Goal: Task Accomplishment & Management: Complete application form

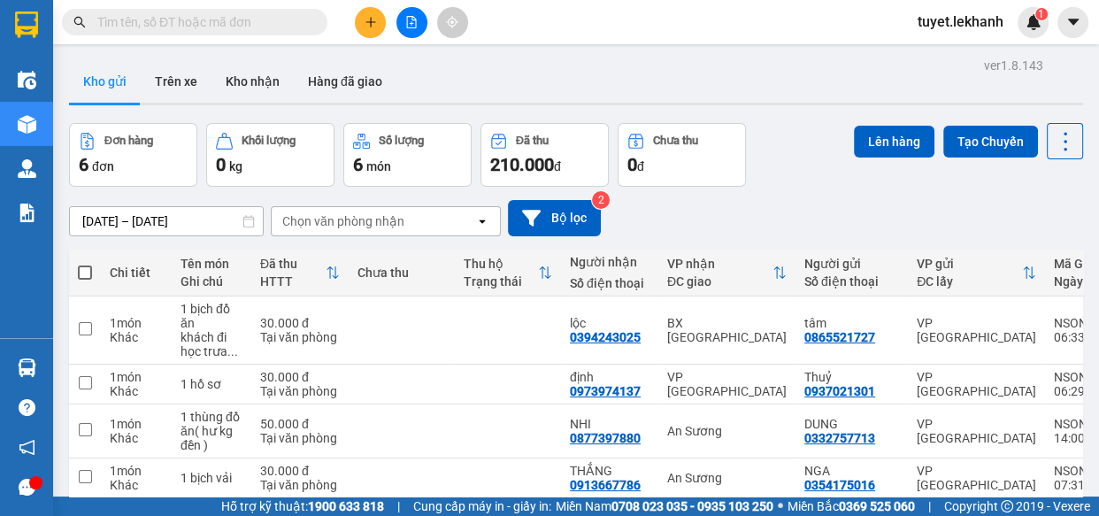
click at [156, 218] on div "ver 1.8.143 Kho gửi Trên xe Kho nhận Hàng đã giao Đơn hàng 6 đơn Khối lượng 0 k…" at bounding box center [576, 361] width 1028 height 617
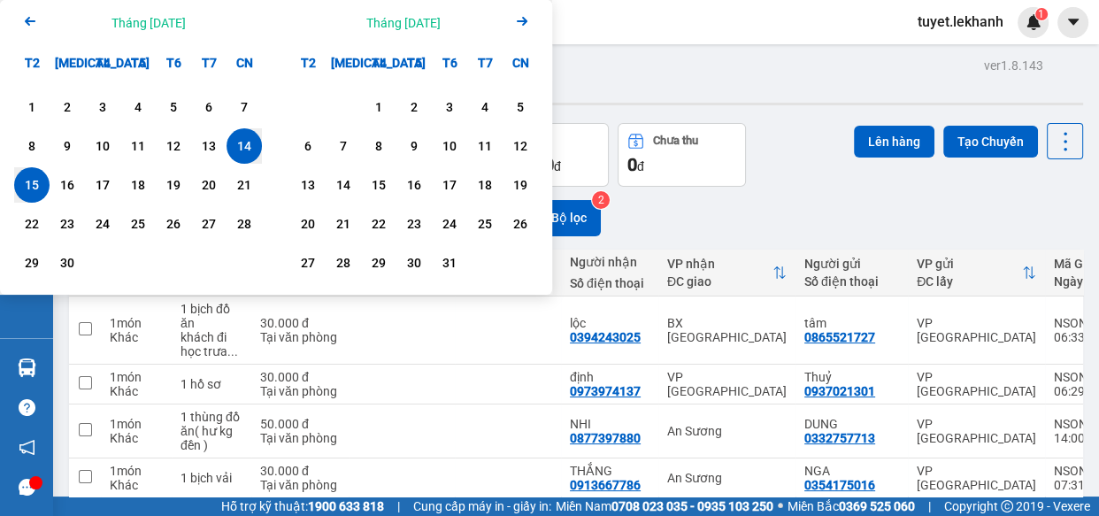
click at [22, 182] on div "15" at bounding box center [31, 184] width 25 height 21
type input "[DATE] – [DATE]"
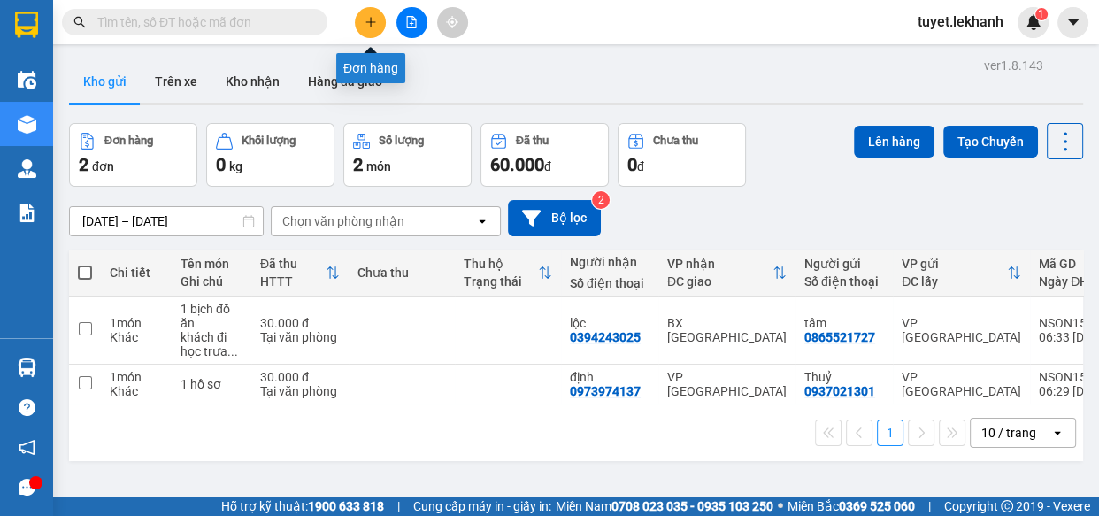
click at [368, 26] on icon "plus" at bounding box center [370, 22] width 12 height 12
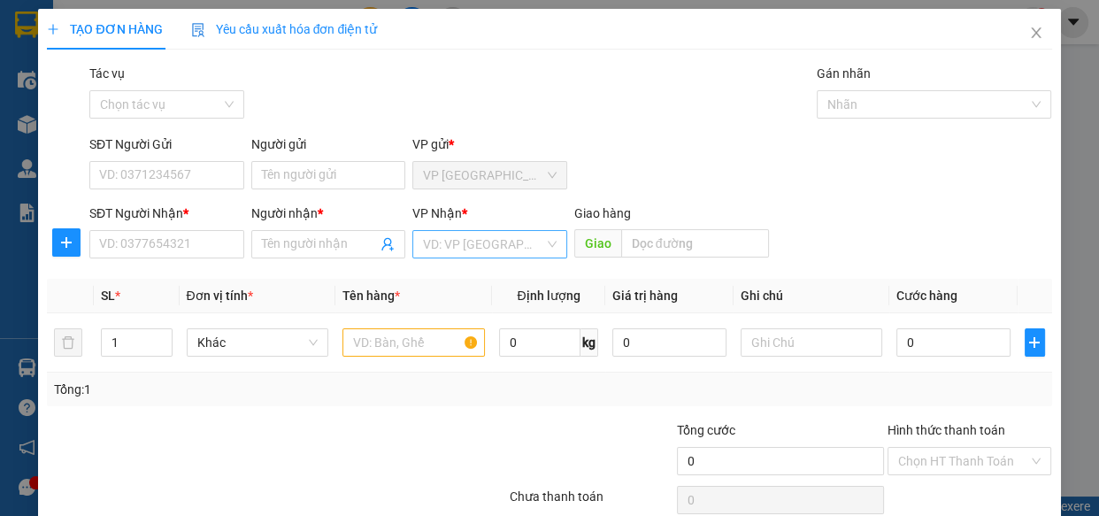
click at [460, 231] on input "search" at bounding box center [483, 244] width 121 height 27
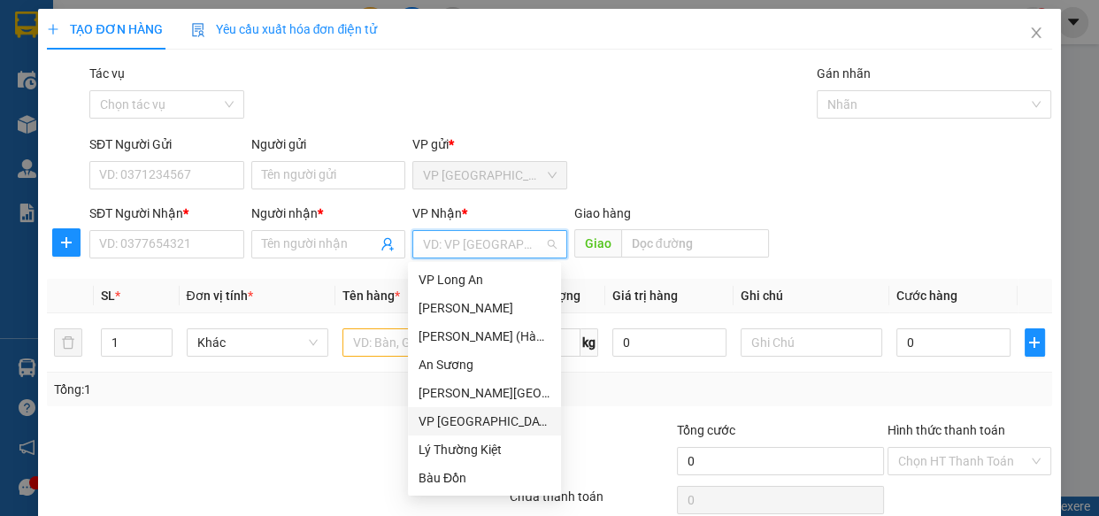
click at [456, 425] on div "VP [GEOGRAPHIC_DATA]" at bounding box center [484, 420] width 132 height 19
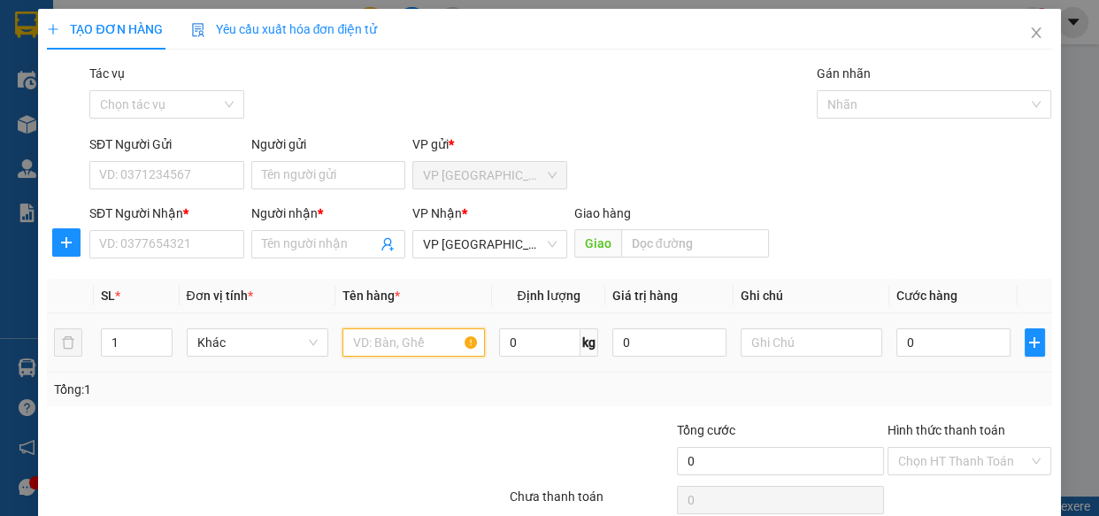
click at [353, 337] on input "text" at bounding box center [413, 342] width 142 height 28
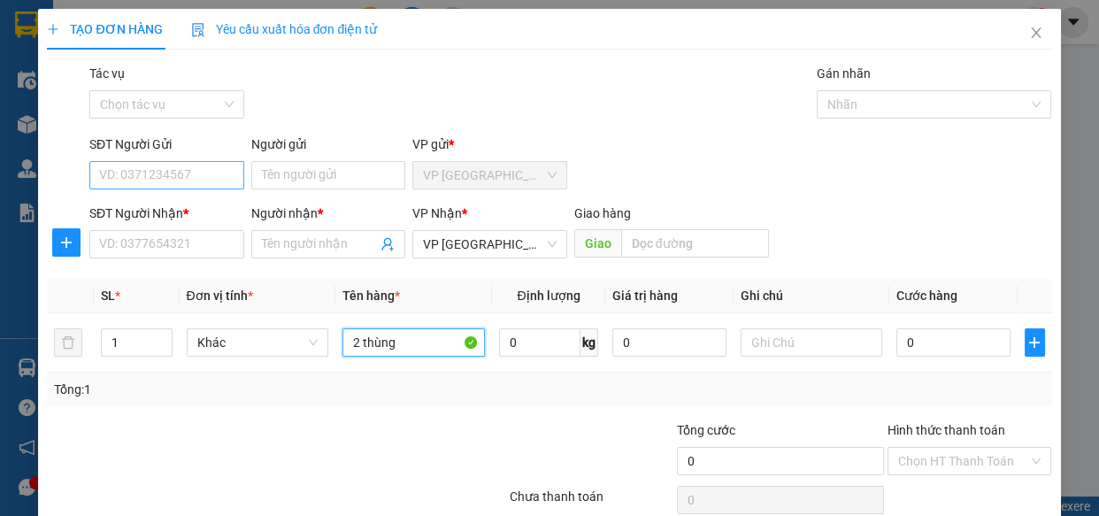
type input "2 thùng"
click at [182, 176] on input "SĐT Người Gửi" at bounding box center [166, 175] width 155 height 28
click at [189, 177] on input "0368507338" at bounding box center [166, 175] width 155 height 28
type input "0368507338"
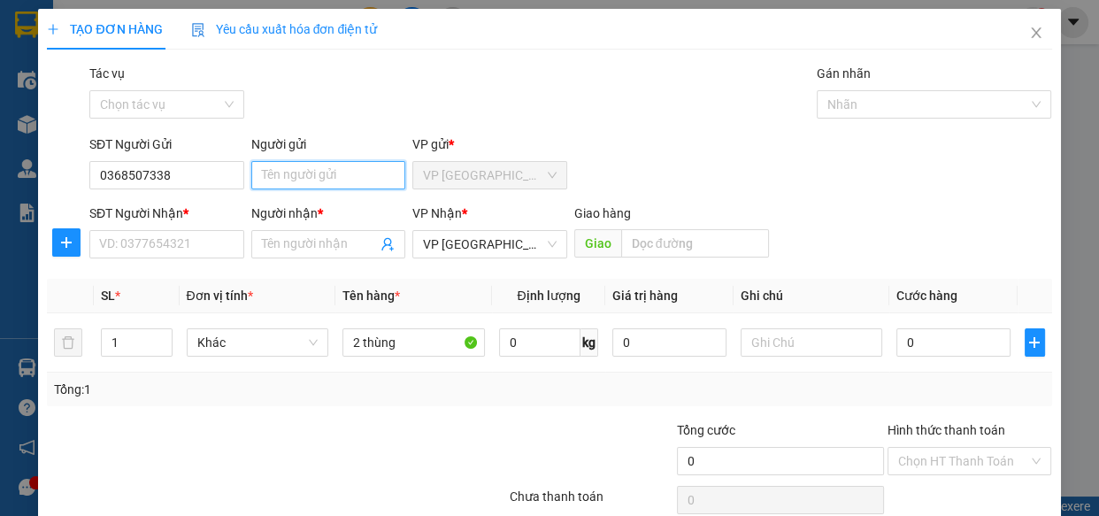
click at [283, 181] on input "Người gửi" at bounding box center [328, 175] width 155 height 28
type input "tài"
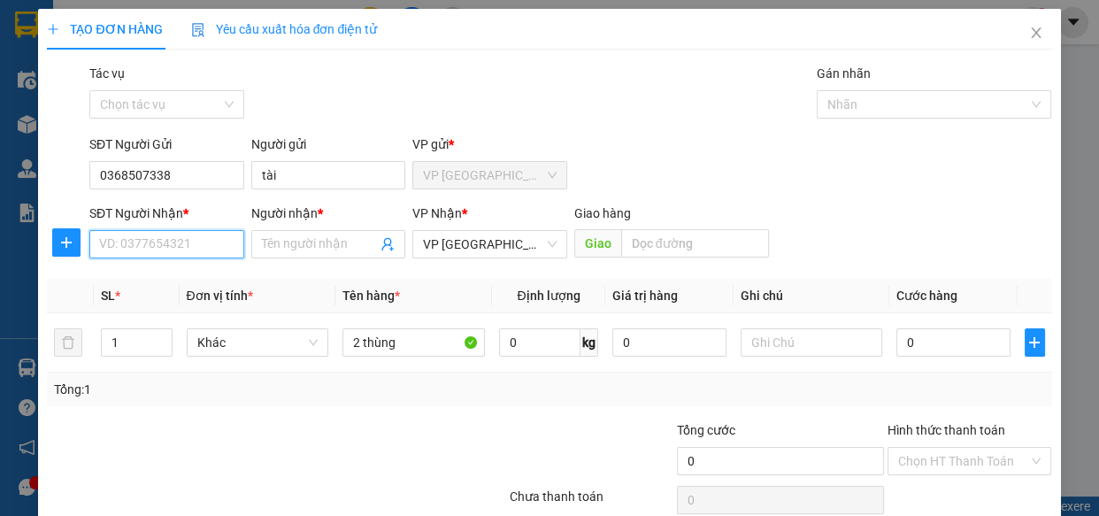
click at [188, 242] on input "SĐT Người Nhận *" at bounding box center [166, 244] width 155 height 28
click at [339, 236] on input "Người nhận *" at bounding box center [320, 243] width 116 height 19
type input "hoàng thành"
click at [220, 245] on input "SĐT Người Nhận *" at bounding box center [166, 244] width 155 height 28
type input "0929217453"
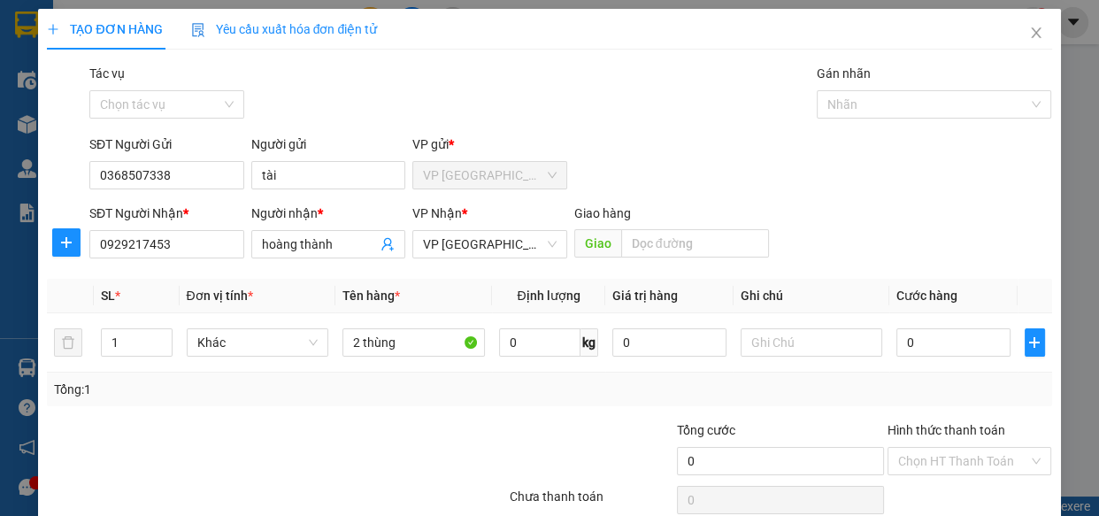
click at [395, 401] on div "Tổng: 1" at bounding box center [549, 389] width 1004 height 34
click at [760, 342] on input "text" at bounding box center [811, 342] width 142 height 28
click at [929, 341] on input "0" at bounding box center [953, 342] width 114 height 28
type input "9"
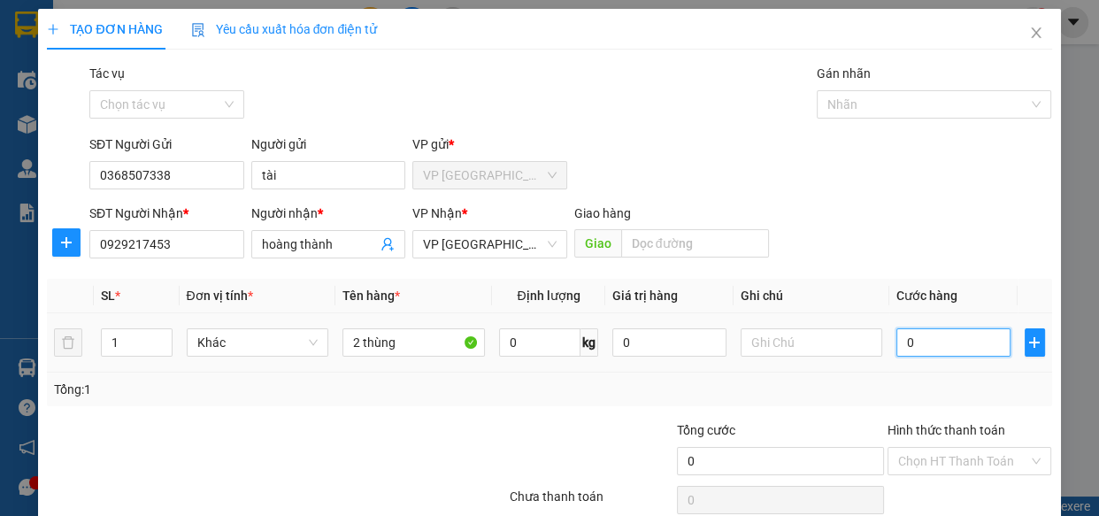
type input "9"
type input "90"
type input "90.000"
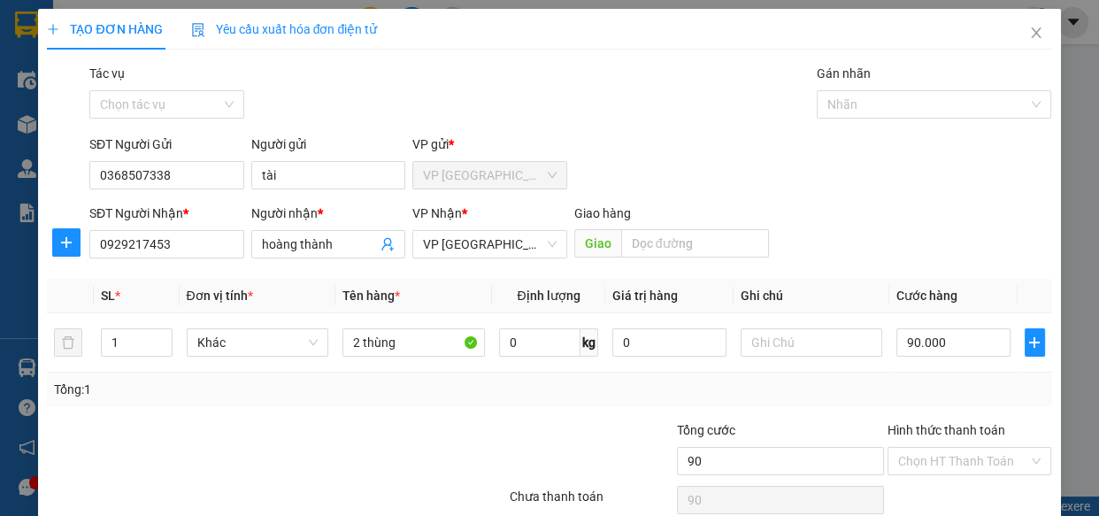
type input "90.000"
click at [943, 249] on div "SĐT Người Nhận * 0929217453 Người nhận * hoàng thành VP Nhận * VP Tân Bình Gi…" at bounding box center [570, 234] width 969 height 62
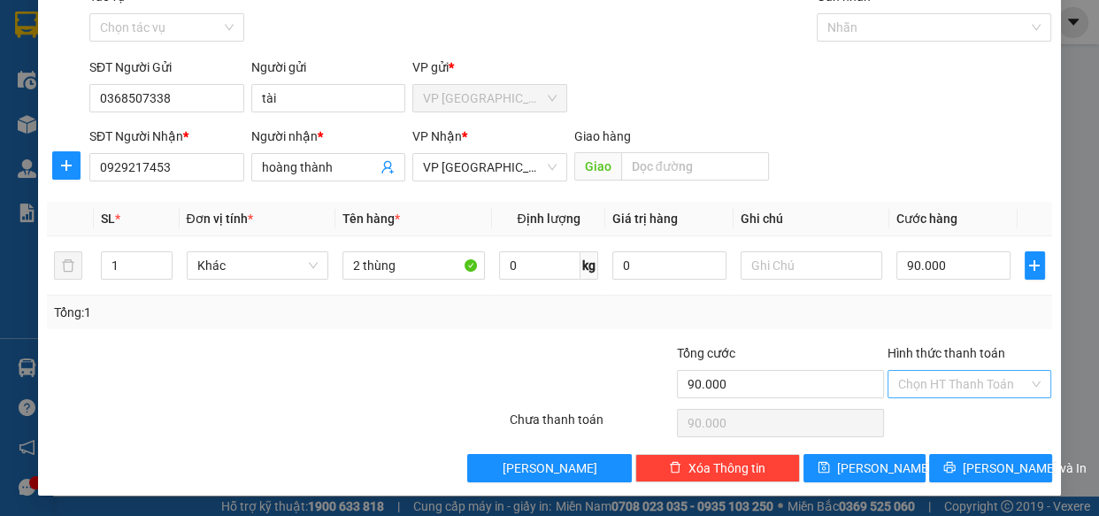
click at [1001, 372] on input "Hình thức thanh toán" at bounding box center [963, 384] width 131 height 27
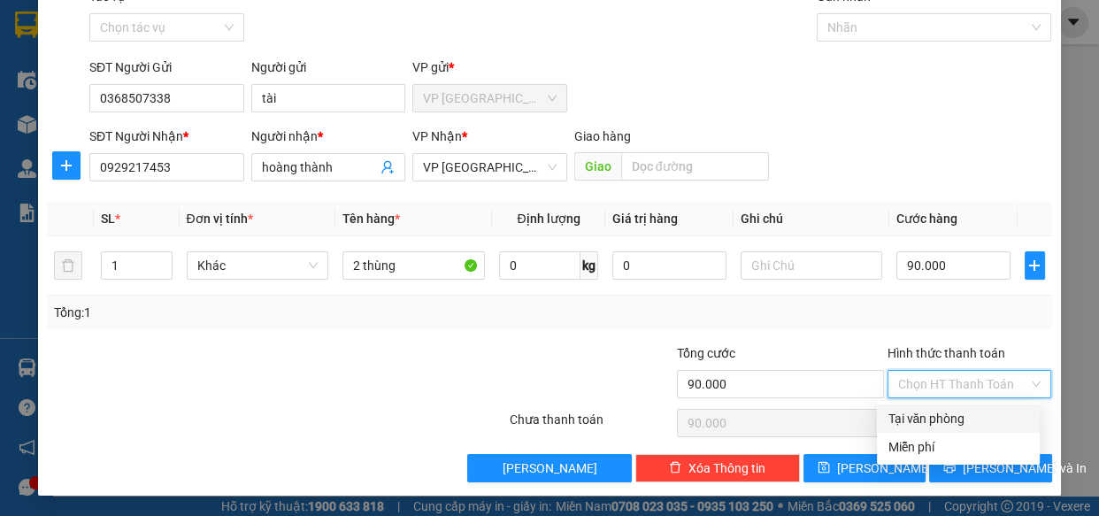
click at [964, 416] on div "Tại văn phòng" at bounding box center [958, 418] width 142 height 19
type input "0"
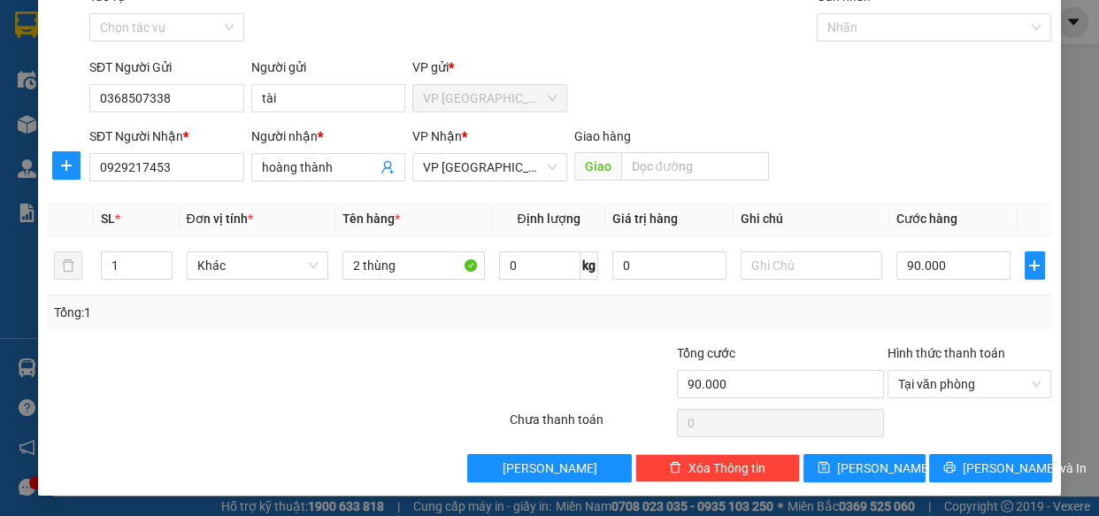
click at [852, 179] on div "SĐT Người Nhận * 0929217453 Người nhận * hoàng thành VP Nhận * VP Tân Bình Gi…" at bounding box center [570, 157] width 969 height 62
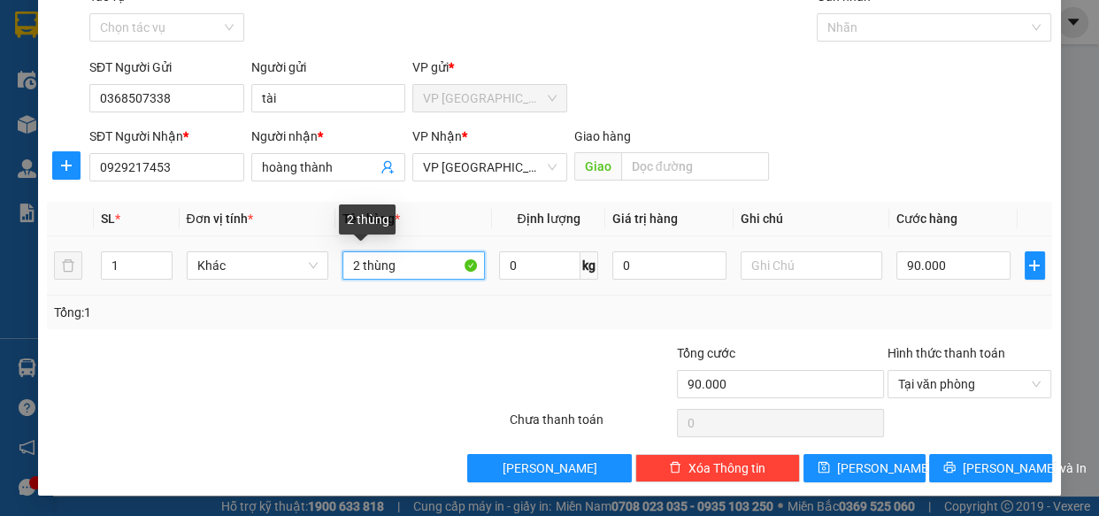
click at [421, 270] on input "2 thùng" at bounding box center [413, 265] width 142 height 28
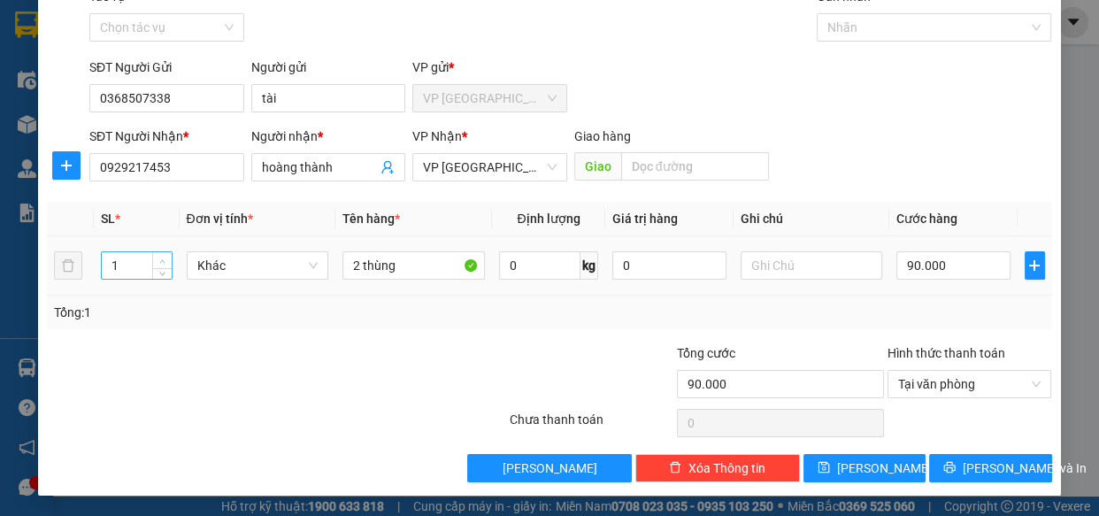
type input "2"
click at [161, 260] on icon "up" at bounding box center [162, 261] width 6 height 6
click at [271, 379] on div at bounding box center [192, 374] width 294 height 62
click at [973, 262] on input "90.000" at bounding box center [953, 265] width 114 height 28
click at [973, 194] on div "Transit Pickup Surcharge Ids Transit Deliver Surcharge Ids Transit Deliver Surc…" at bounding box center [549, 234] width 1004 height 495
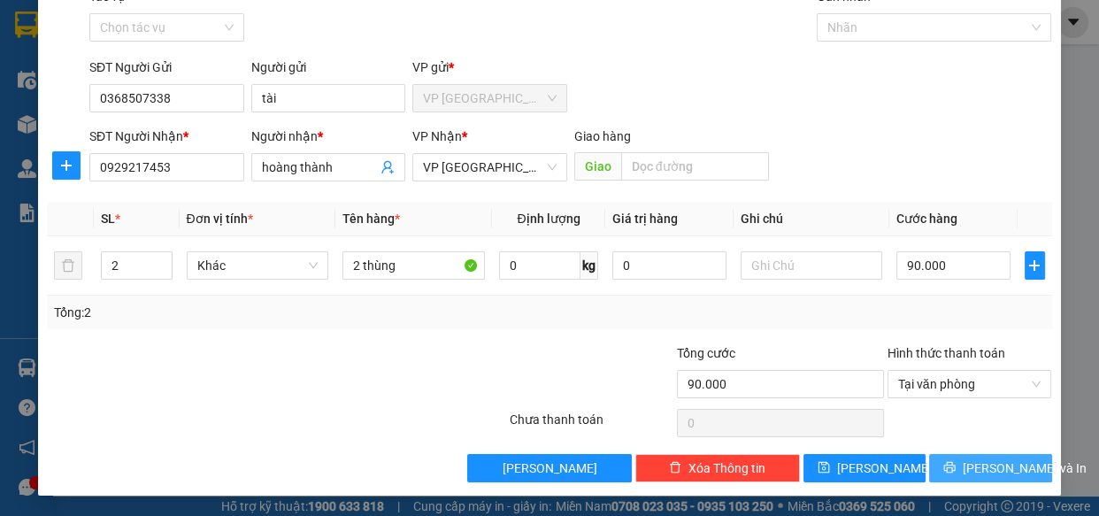
click at [978, 460] on span "[PERSON_NAME] và In" at bounding box center [1024, 467] width 124 height 19
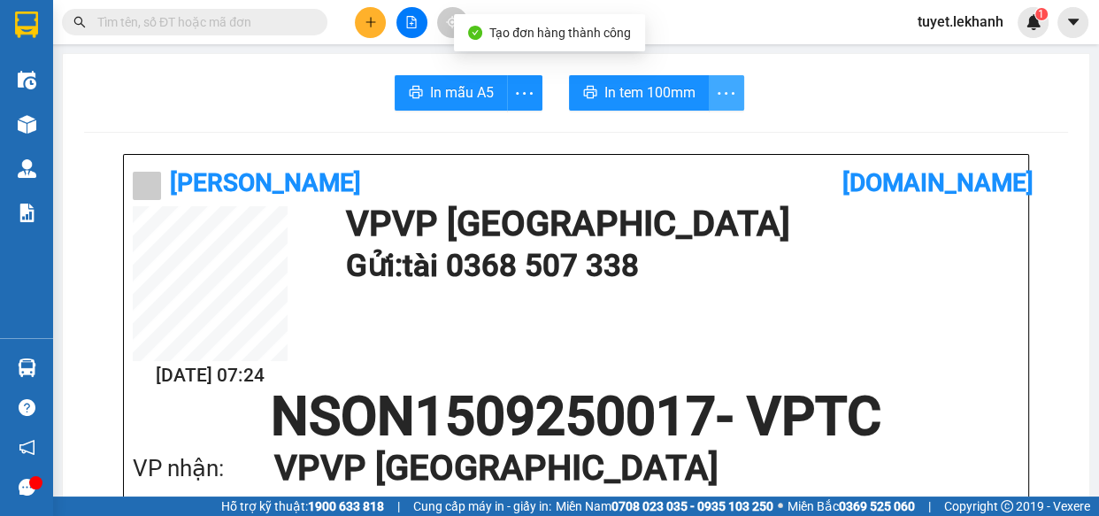
click at [721, 102] on icon "more" at bounding box center [726, 93] width 22 height 22
click at [717, 109] on button "button" at bounding box center [726, 92] width 35 height 35
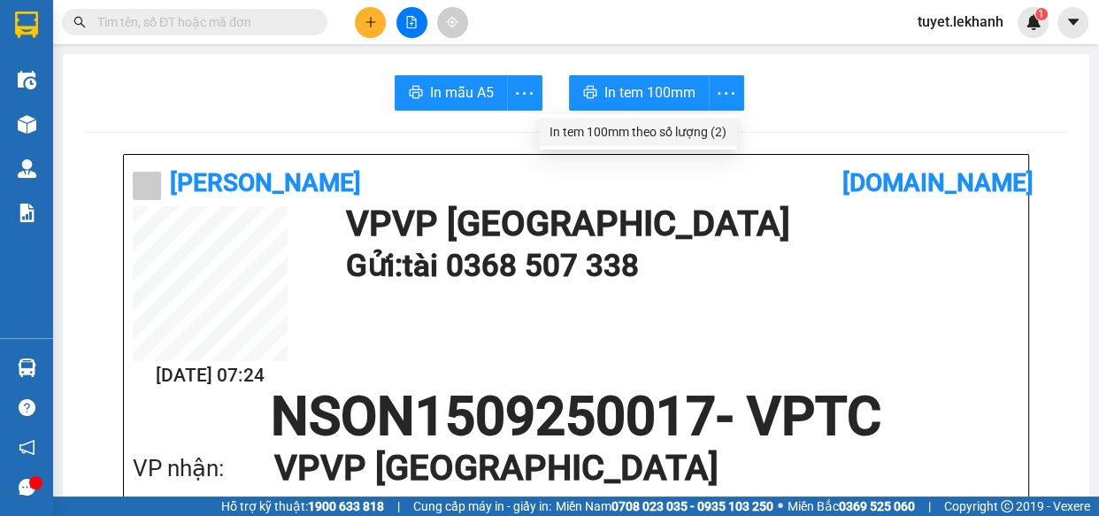
click at [708, 127] on div "In tem 100mm theo số lượng (2)" at bounding box center [637, 131] width 177 height 19
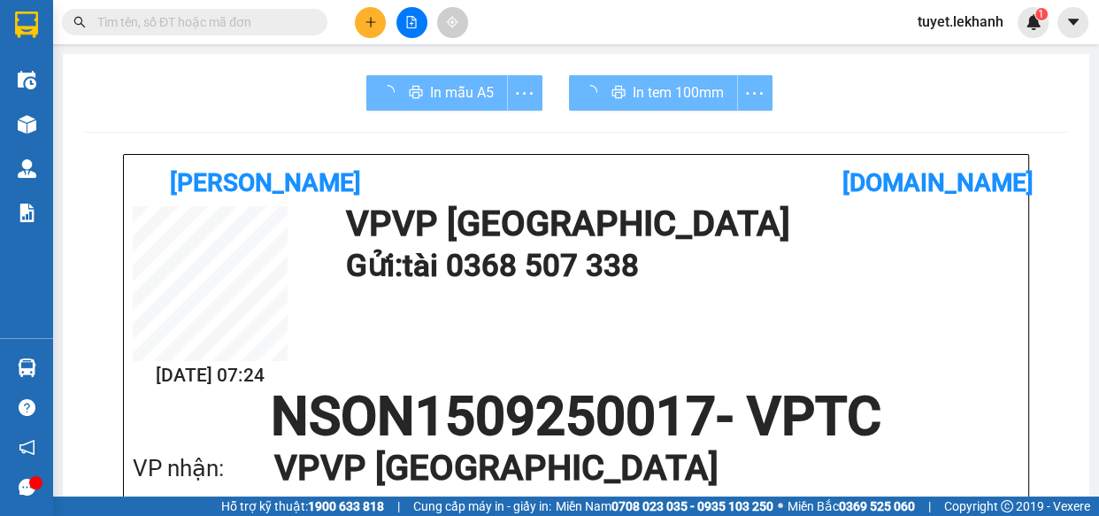
click at [857, 455] on h1 "VP VP [GEOGRAPHIC_DATA]" at bounding box center [628, 468] width 709 height 50
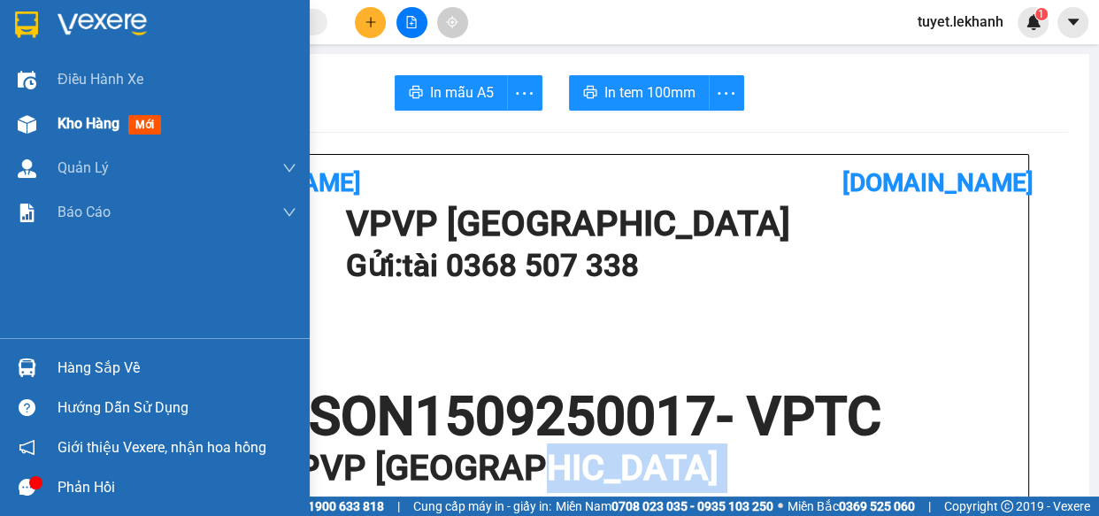
click at [72, 121] on span "Kho hàng" at bounding box center [88, 123] width 62 height 17
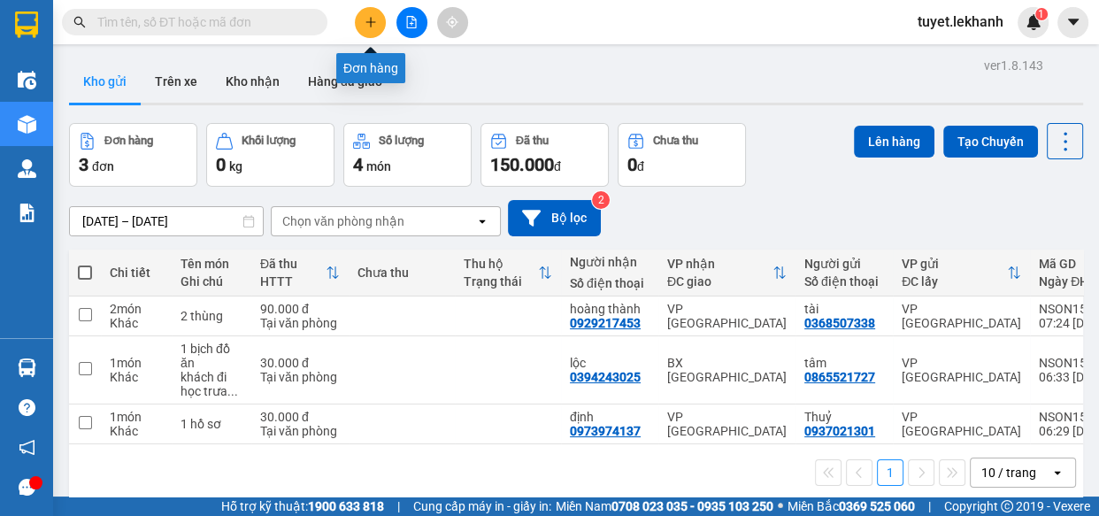
click at [371, 26] on icon "plus" at bounding box center [370, 22] width 1 height 10
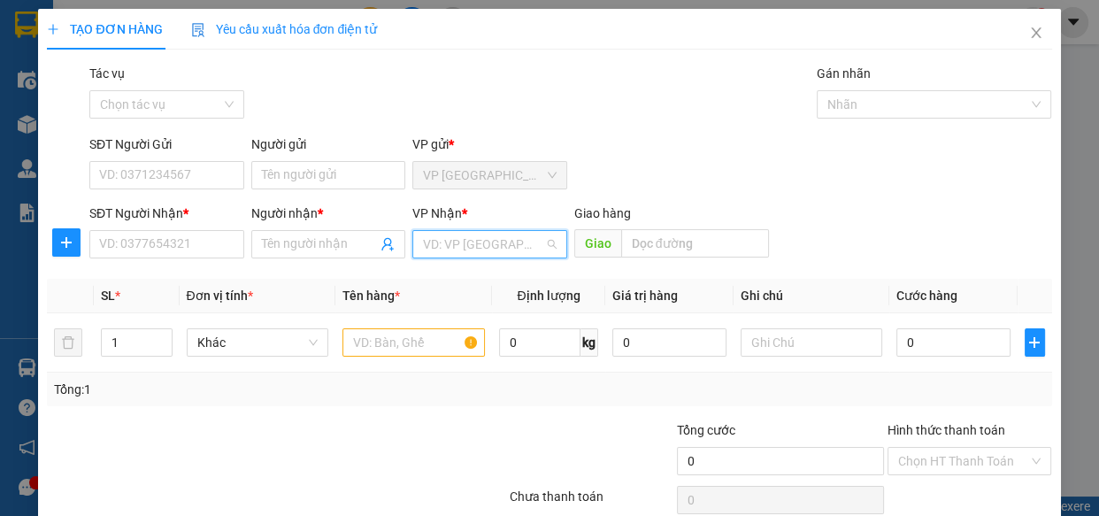
click at [495, 243] on input "search" at bounding box center [483, 244] width 121 height 27
click at [222, 172] on input "SĐT Người Gửi" at bounding box center [166, 175] width 155 height 28
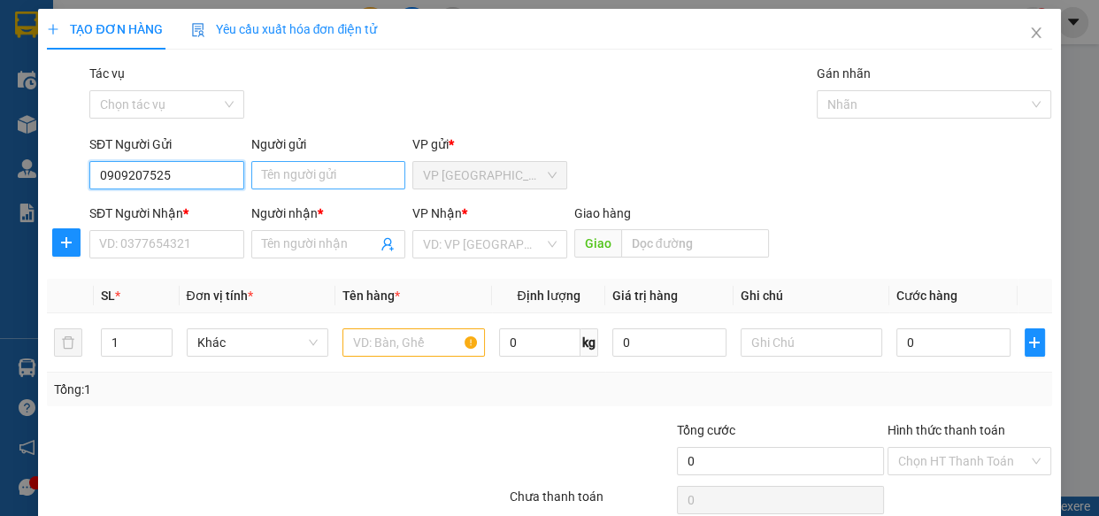
type input "0909207525"
click at [363, 172] on input "Người gửi" at bounding box center [328, 175] width 155 height 28
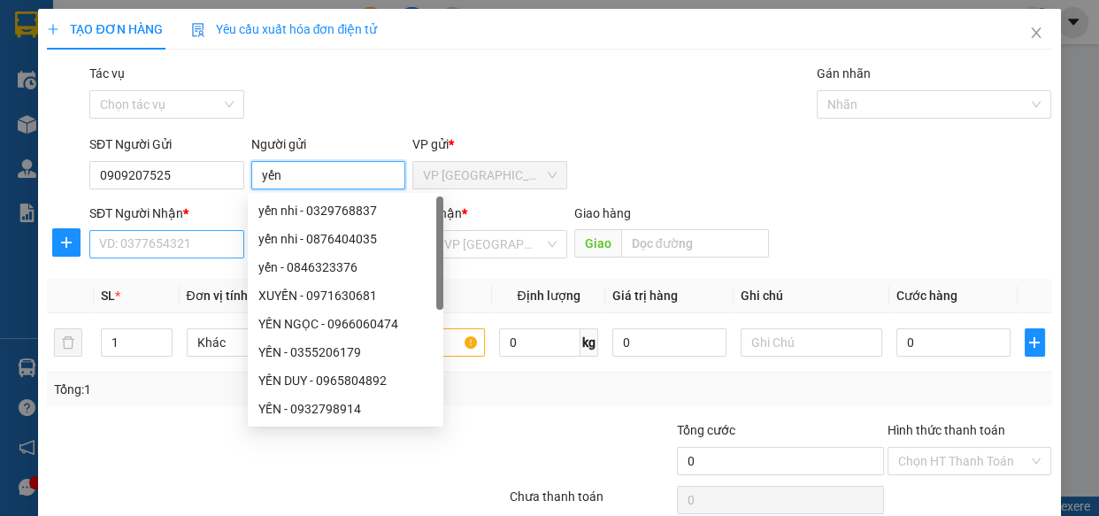
type input "yến"
click at [189, 252] on input "SĐT Người Nhận *" at bounding box center [166, 244] width 155 height 28
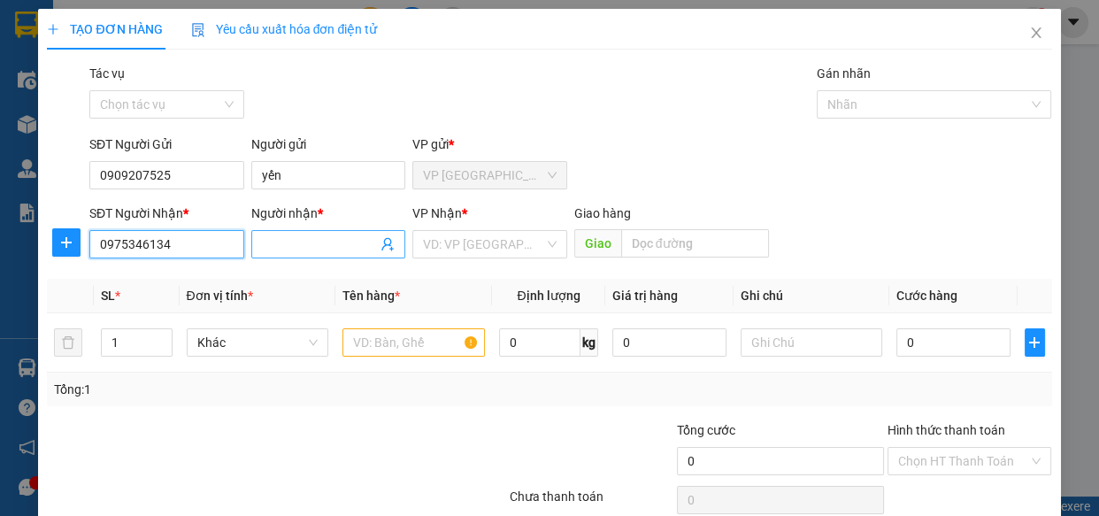
type input "0975346134"
click at [297, 247] on input "Người nhận *" at bounding box center [320, 243] width 116 height 19
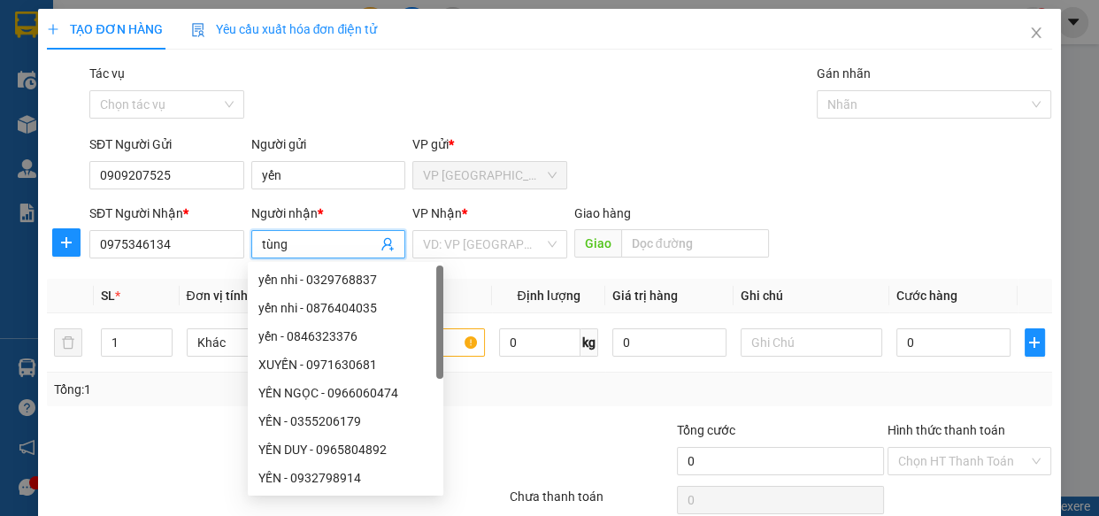
type input "tùng"
click at [626, 81] on div "Tác vụ Chọn tác vụ Gán nhãn Nhãn" at bounding box center [570, 95] width 969 height 62
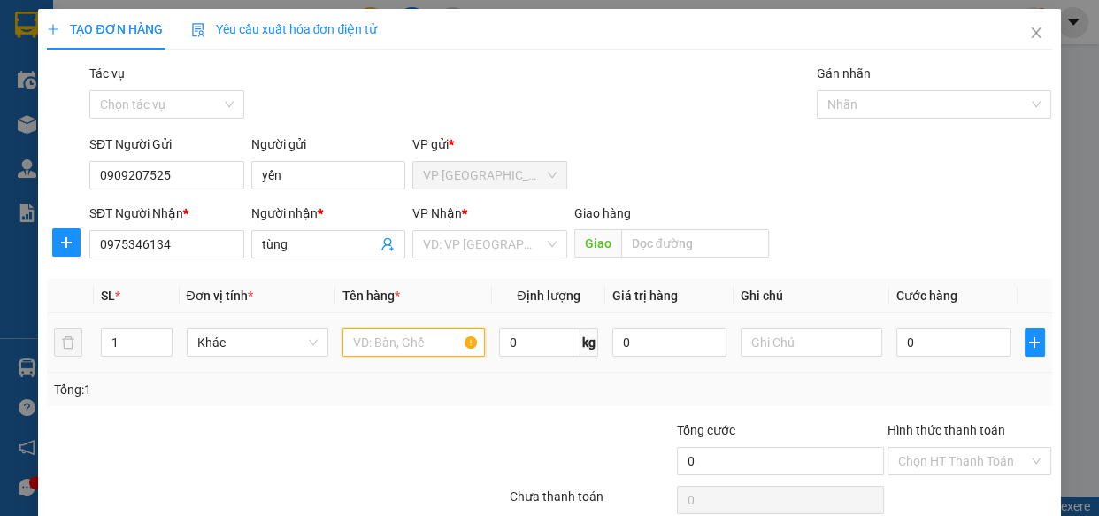
click at [409, 350] on input "text" at bounding box center [413, 342] width 142 height 28
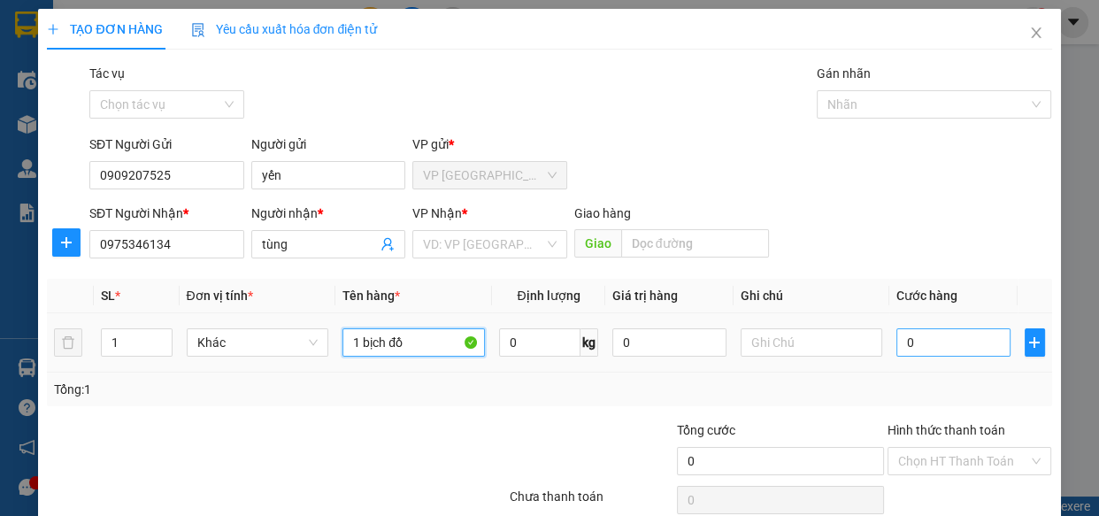
type input "1 bịch đồ"
click at [915, 343] on input "0" at bounding box center [953, 342] width 114 height 28
type input "4"
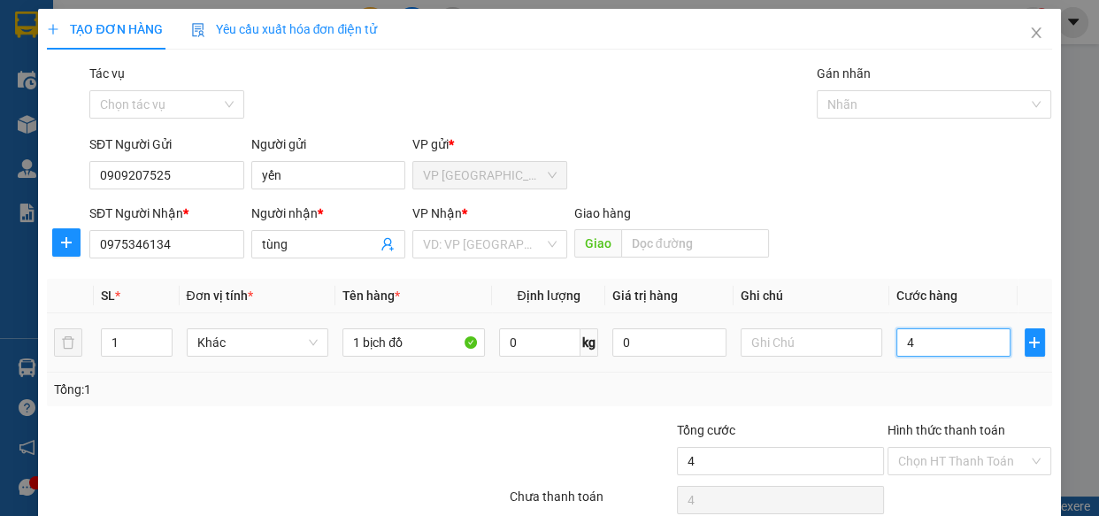
type input "40"
type input "40.000"
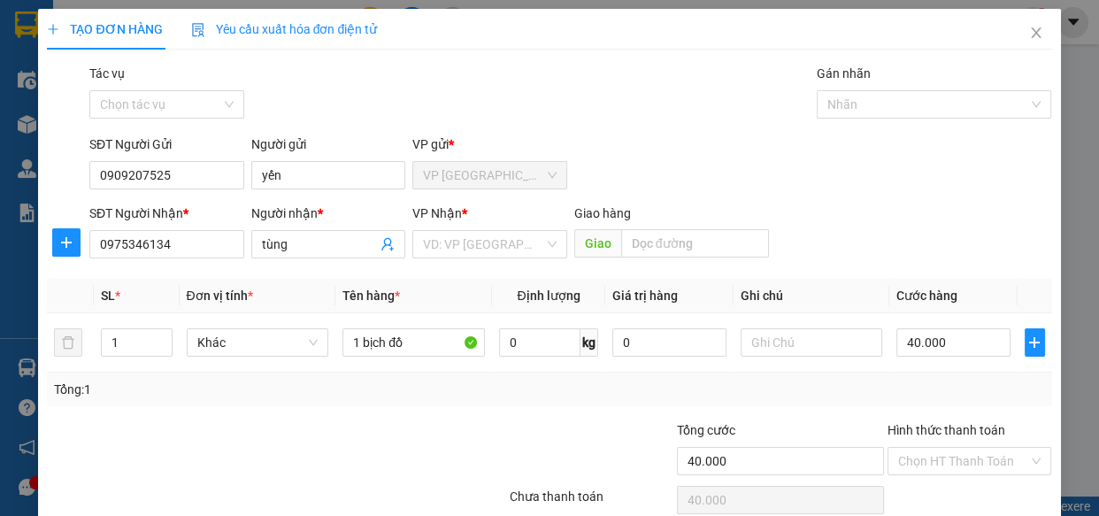
click at [975, 226] on div "SĐT Người Nhận * 0975346134 Người nhận * tùng VP Nhận * VD: VP Sài Gòn Giao hà…" at bounding box center [570, 234] width 969 height 62
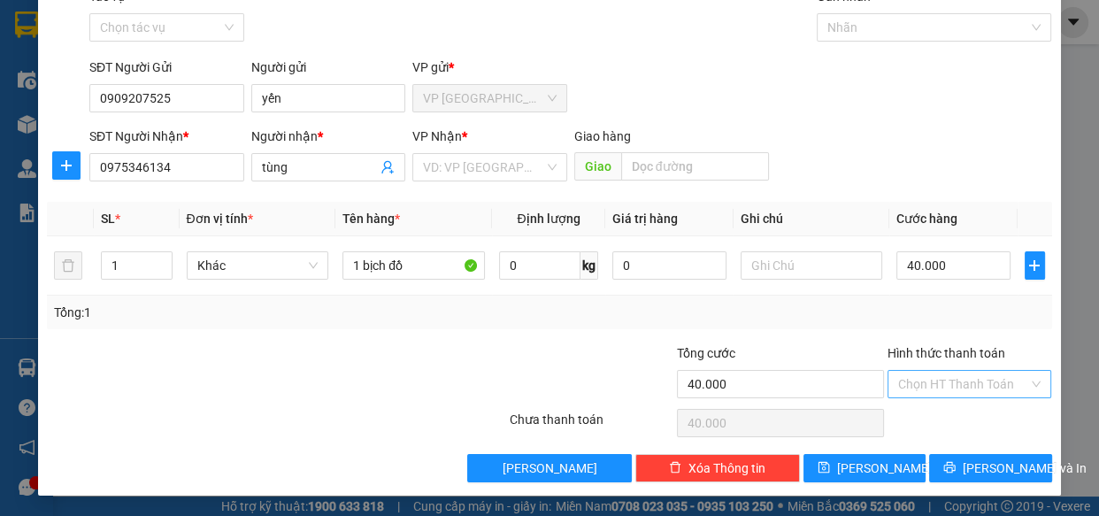
click at [1008, 386] on input "Hình thức thanh toán" at bounding box center [963, 384] width 131 height 27
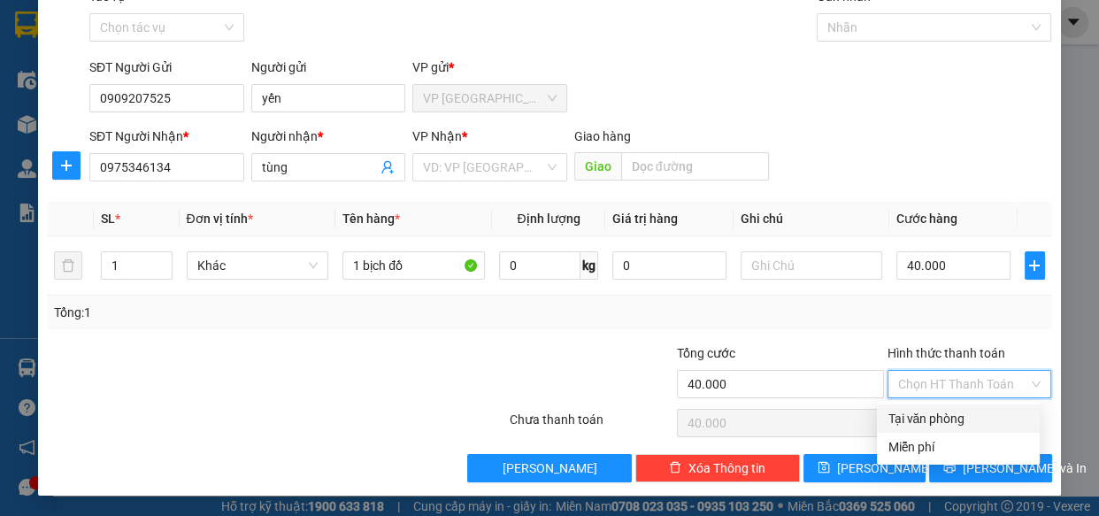
click at [965, 419] on div "Tại văn phòng" at bounding box center [958, 418] width 142 height 19
type input "0"
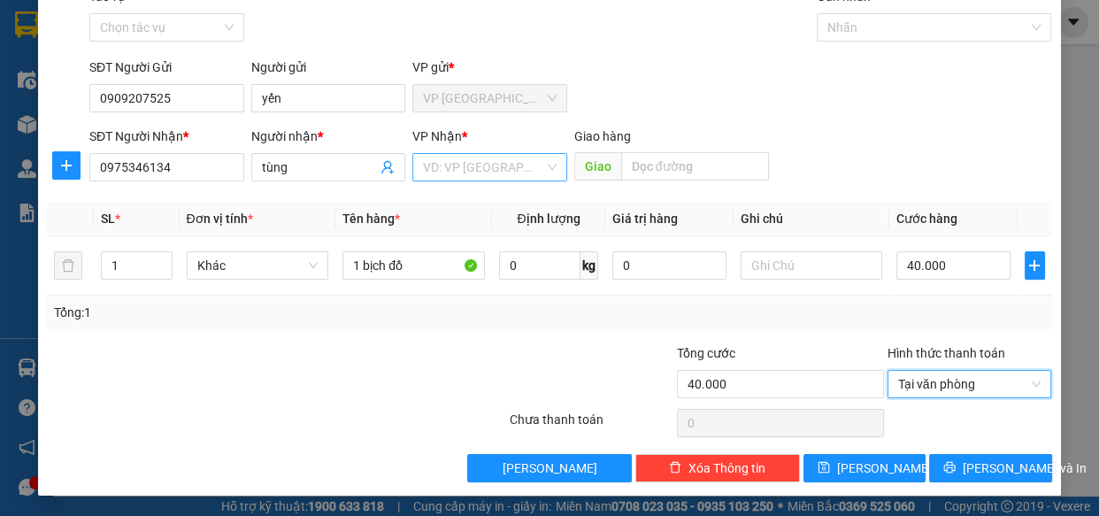
click at [526, 180] on span at bounding box center [483, 167] width 121 height 27
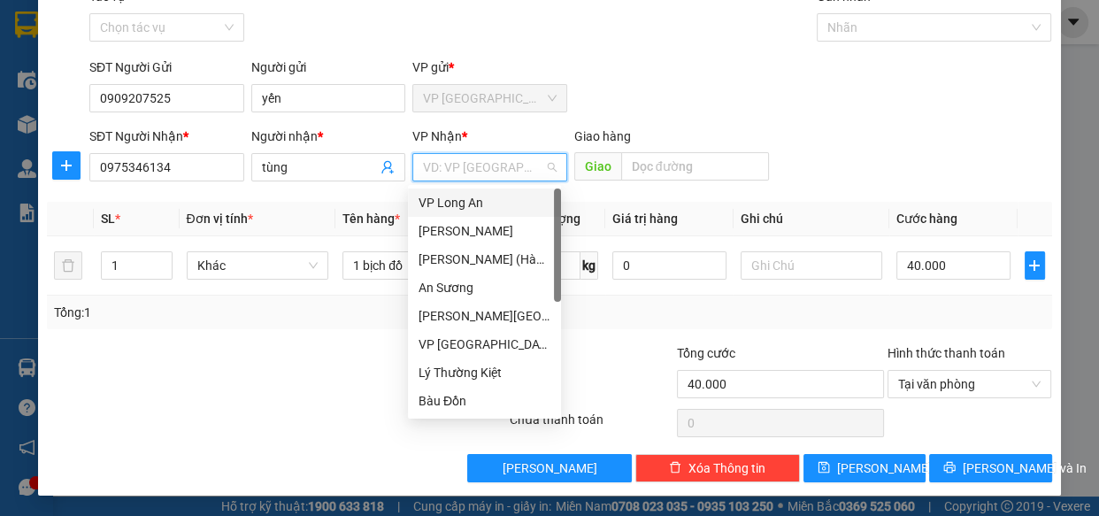
click at [471, 198] on div "VP Long An" at bounding box center [484, 202] width 132 height 19
click at [485, 196] on div "VP Long An" at bounding box center [484, 202] width 132 height 19
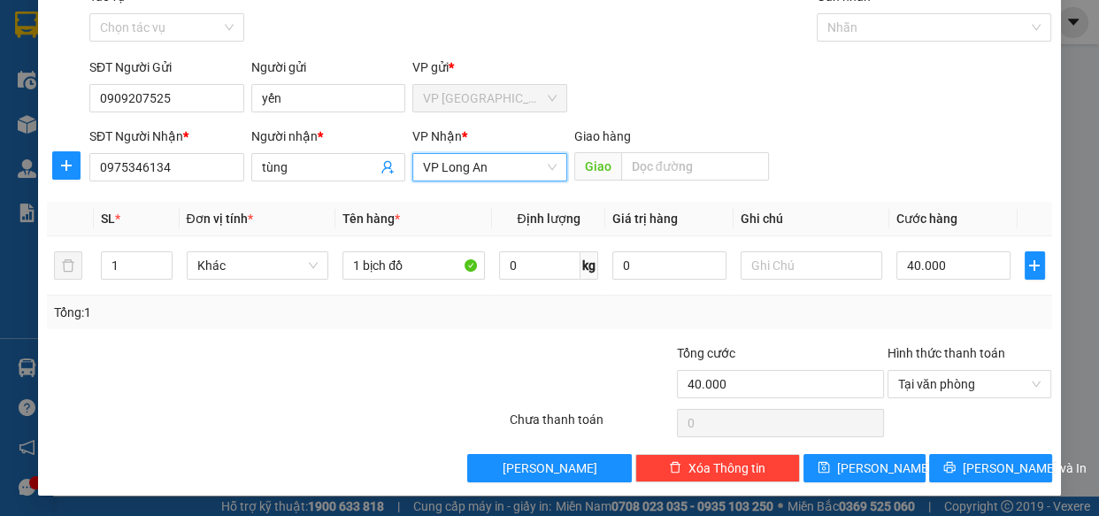
click at [606, 71] on div "SĐT Người Gửi 0909207525 Người gửi yến VP gửi * VP Ninh Sơn" at bounding box center [570, 88] width 969 height 62
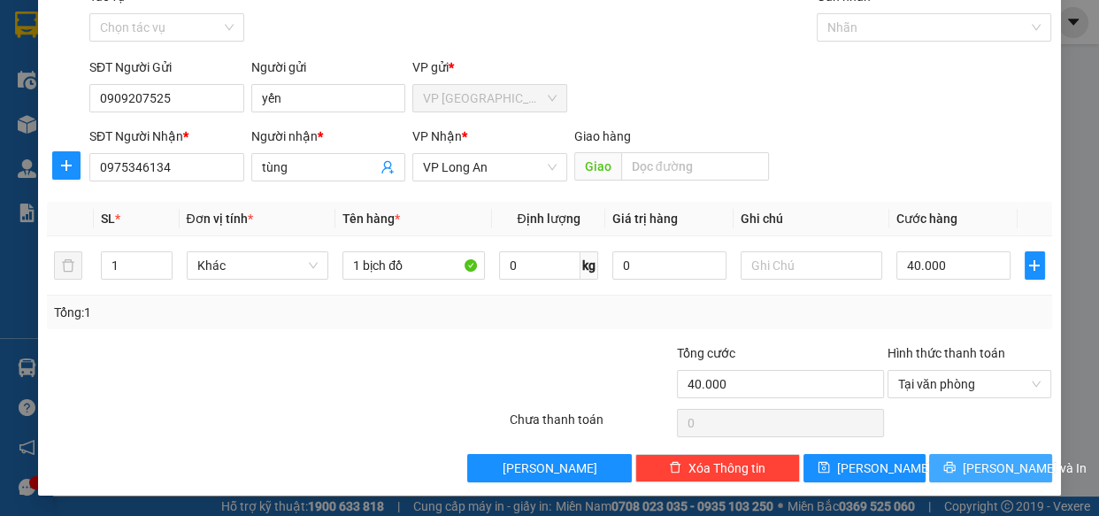
click at [1005, 460] on span "[PERSON_NAME] và In" at bounding box center [1024, 467] width 124 height 19
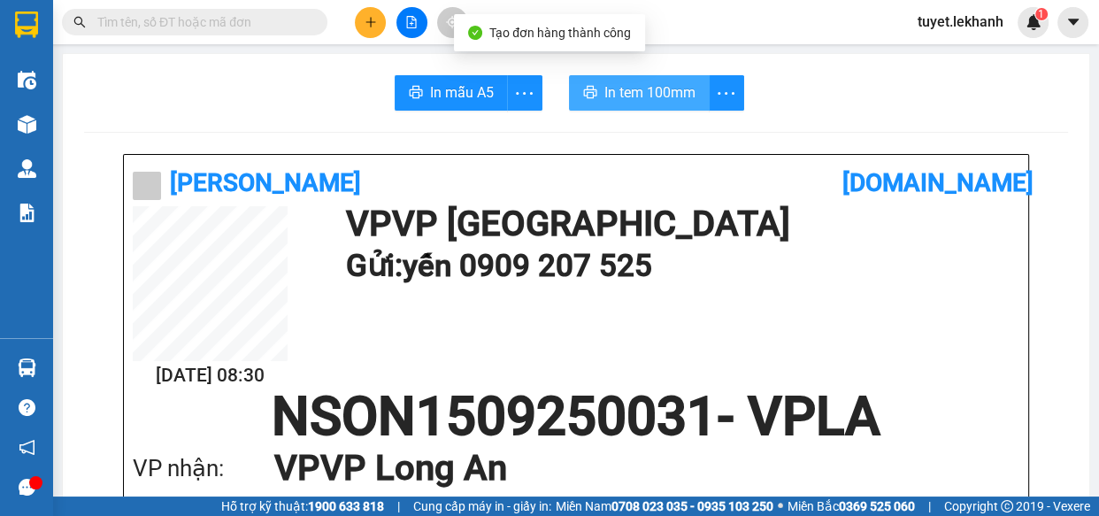
click at [672, 90] on span "In tem 100mm" at bounding box center [649, 92] width 91 height 22
